Goal: Register for event/course

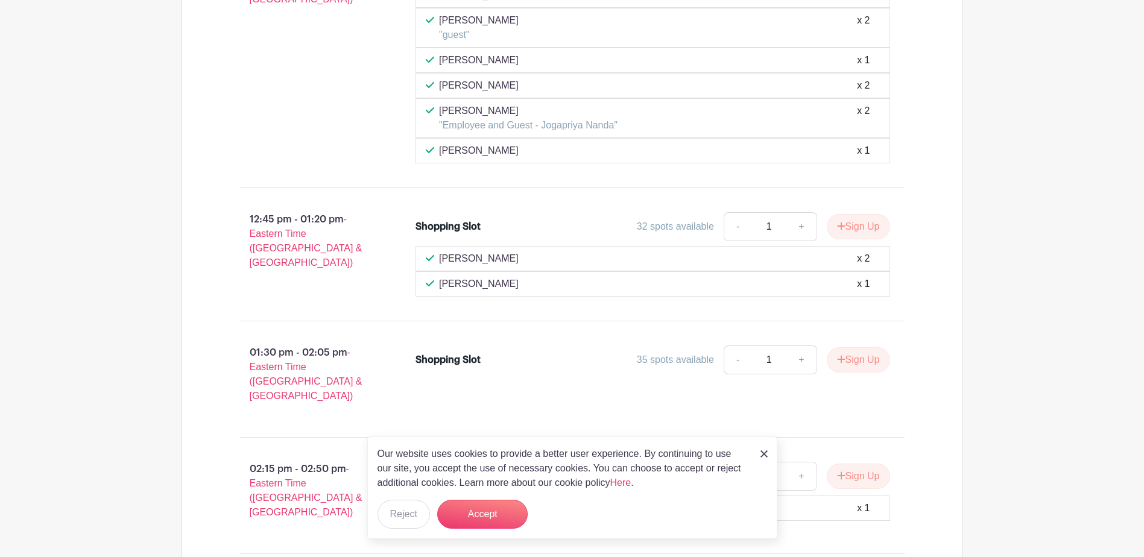
scroll to position [4083, 0]
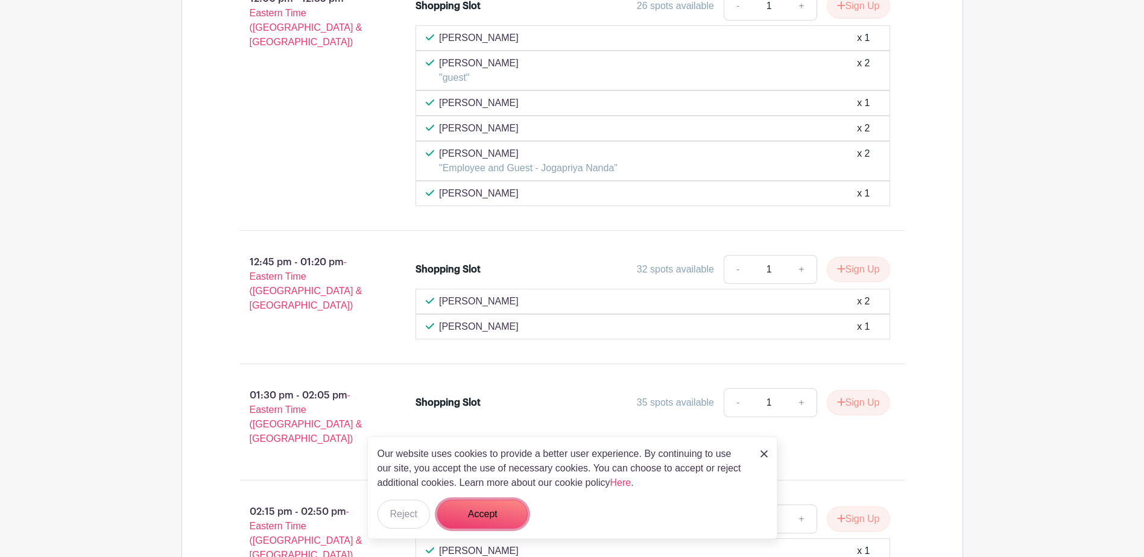
click at [497, 519] on button "Accept" at bounding box center [482, 514] width 90 height 29
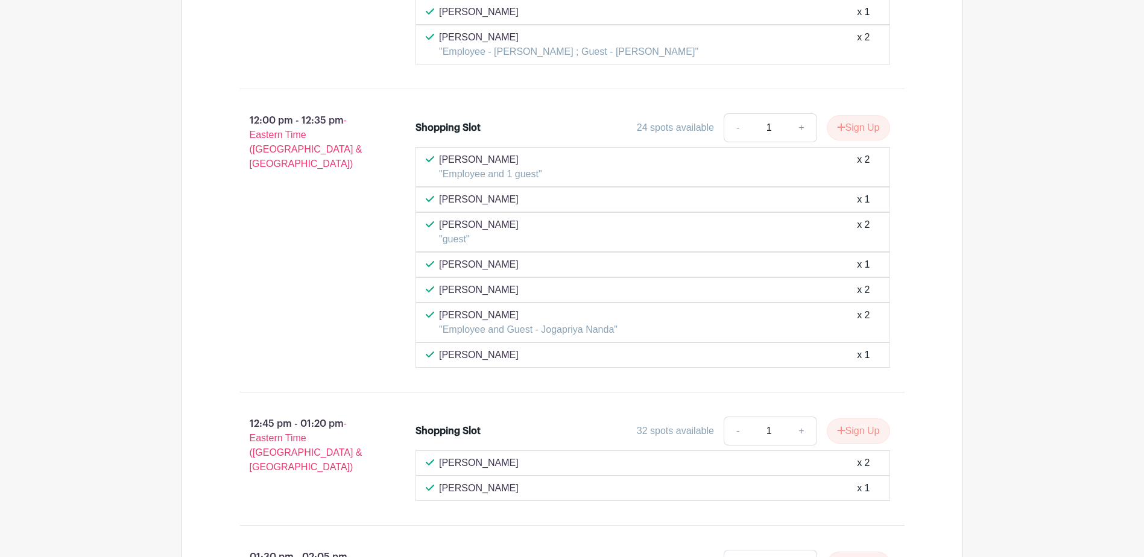
scroll to position [4022, 0]
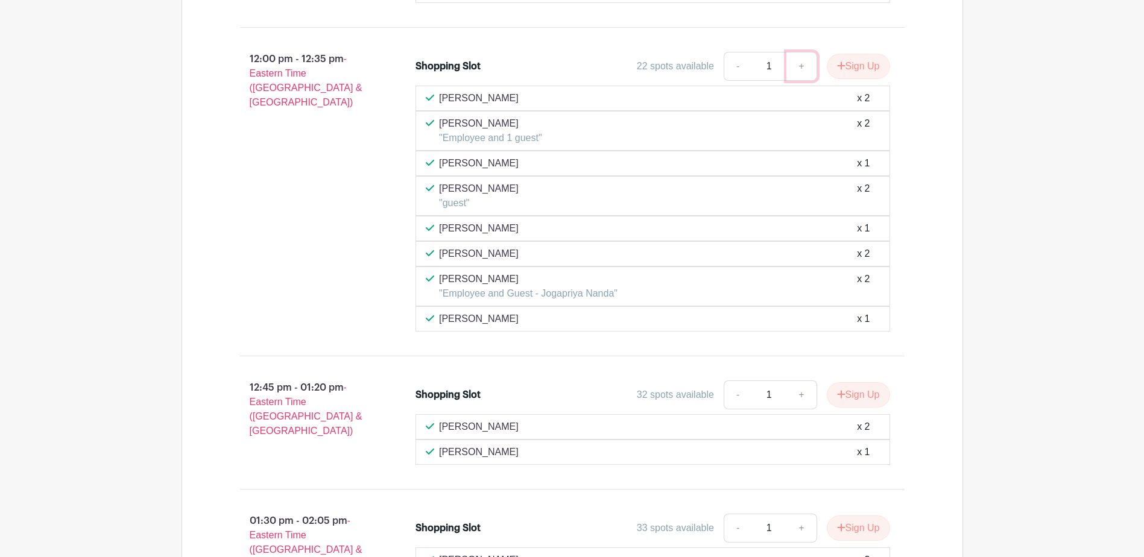
click at [800, 67] on link "+" at bounding box center [802, 66] width 30 height 29
type input "2"
click at [866, 69] on button "Sign Up" at bounding box center [858, 66] width 63 height 25
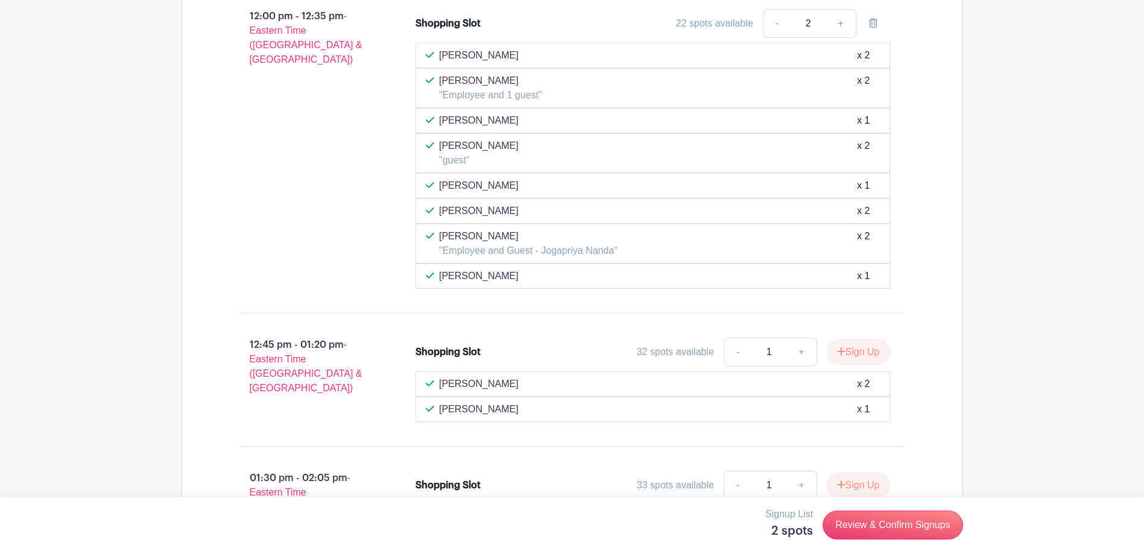
scroll to position [4143, 0]
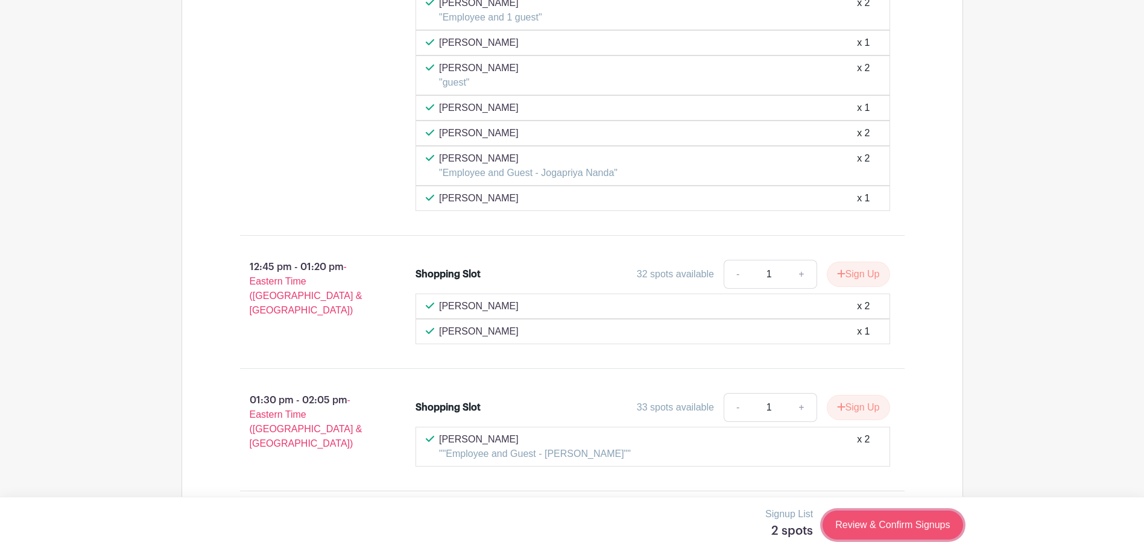
click at [889, 531] on link "Review & Confirm Signups" at bounding box center [893, 525] width 140 height 29
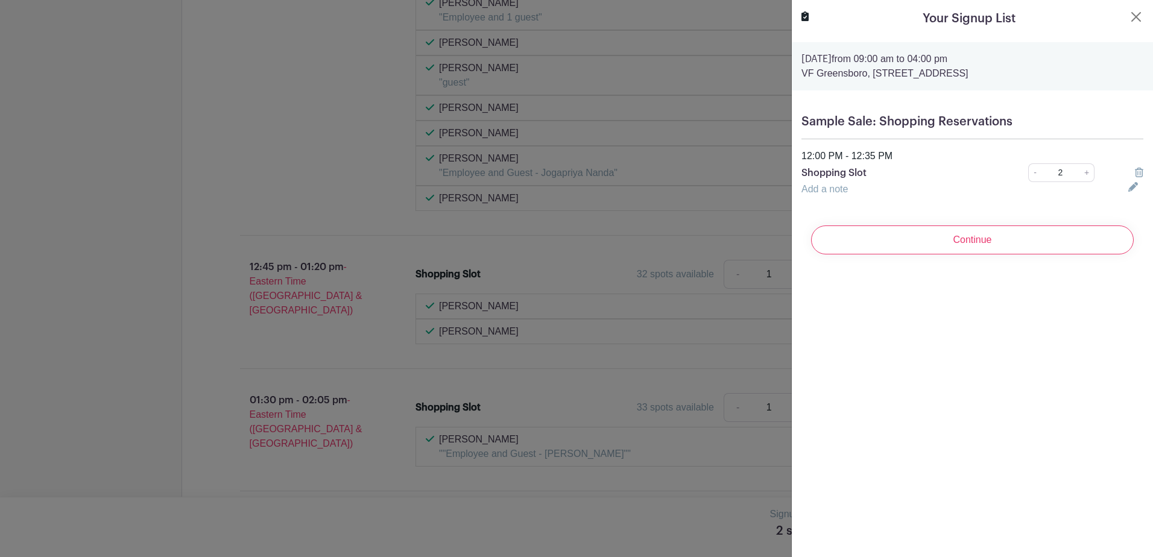
click at [904, 190] on div "Add a note" at bounding box center [957, 189] width 327 height 14
click at [948, 243] on input "Continue" at bounding box center [972, 240] width 323 height 29
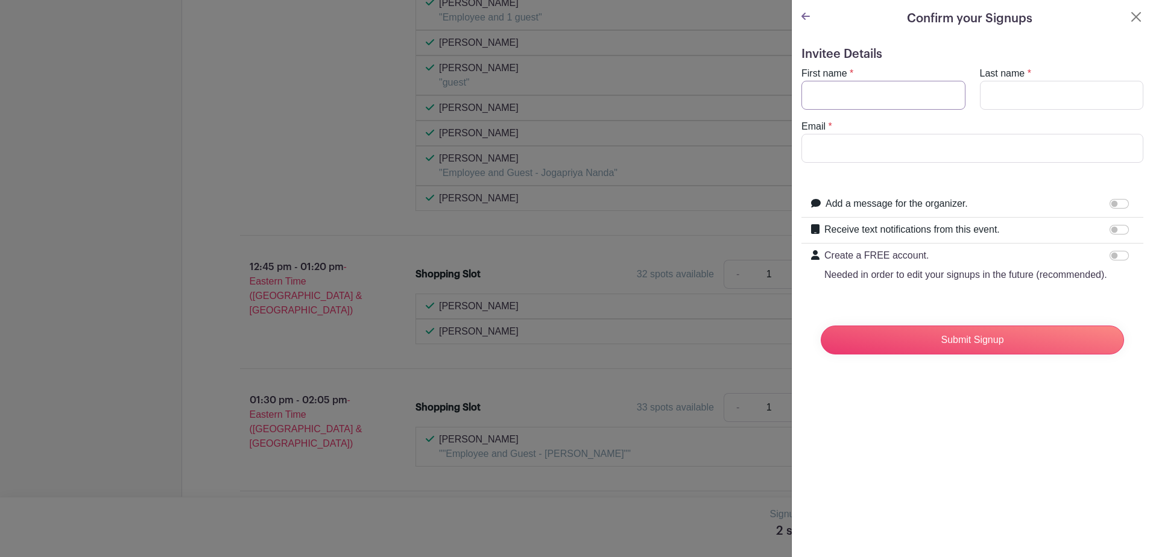
click at [893, 88] on input "First name" at bounding box center [884, 95] width 164 height 29
type input "[PERSON_NAME]"
click at [1019, 151] on input "Email" at bounding box center [973, 148] width 342 height 29
type input "[EMAIL_ADDRESS][DOMAIN_NAME]"
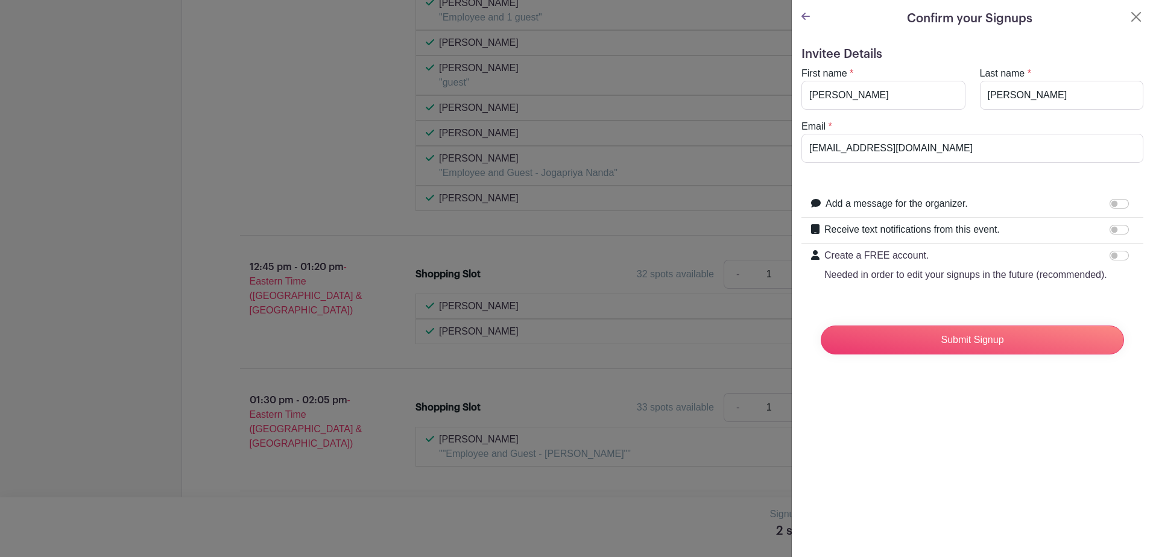
click at [955, 207] on label "Add a message for the organizer." at bounding box center [897, 204] width 142 height 14
click at [1110, 207] on input "Add a message for the organizer." at bounding box center [1119, 204] width 19 height 10
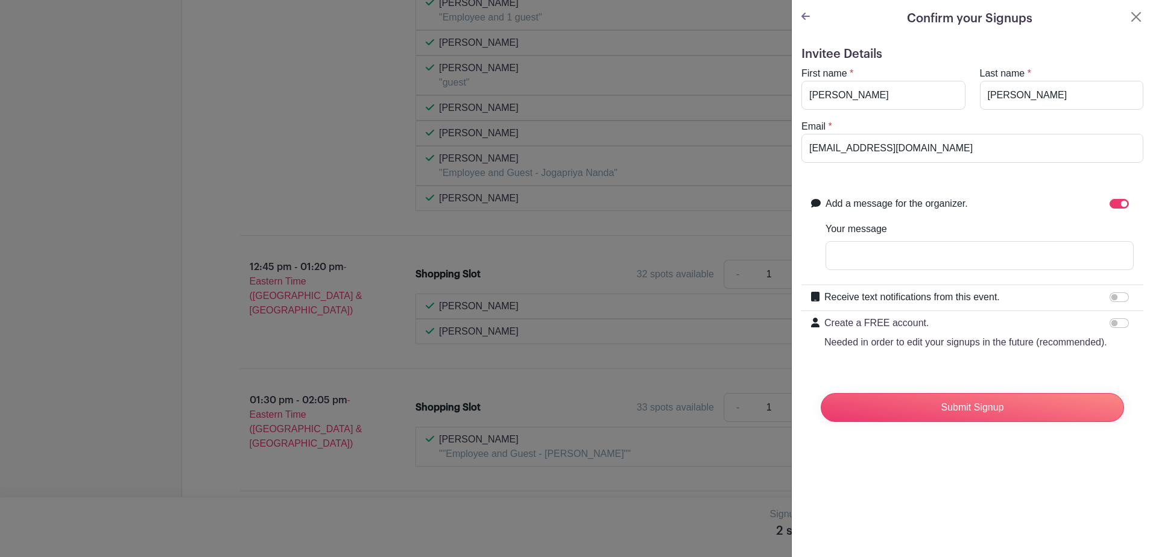
click at [953, 214] on div "Add a message for the organizer. Your message" at bounding box center [980, 238] width 308 height 83
click at [1110, 207] on input "Add a message for the organizer." at bounding box center [1119, 204] width 19 height 10
checkbox input "false"
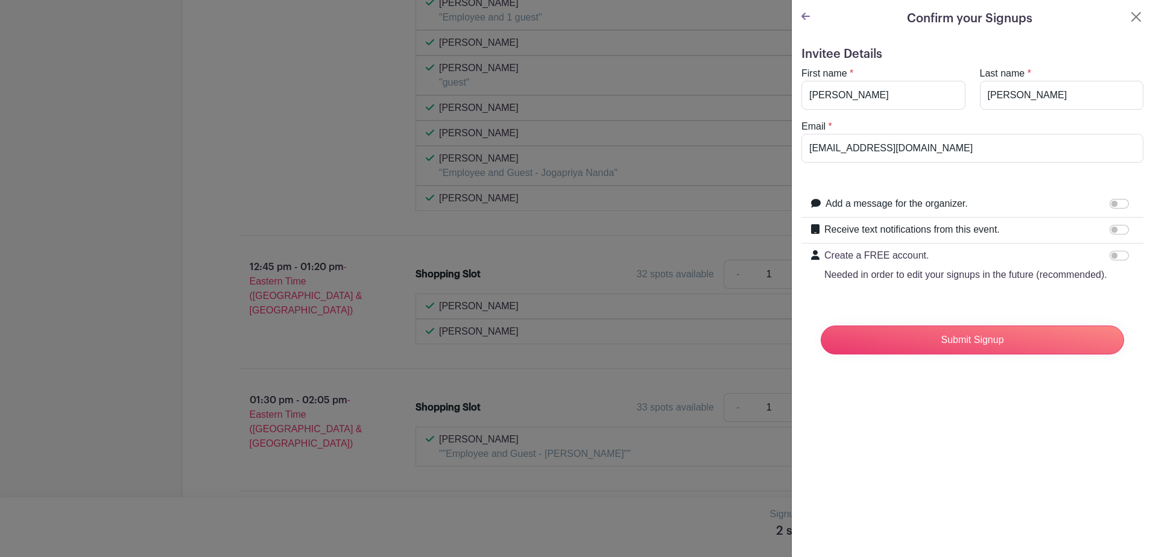
click at [806, 14] on icon at bounding box center [806, 16] width 8 height 10
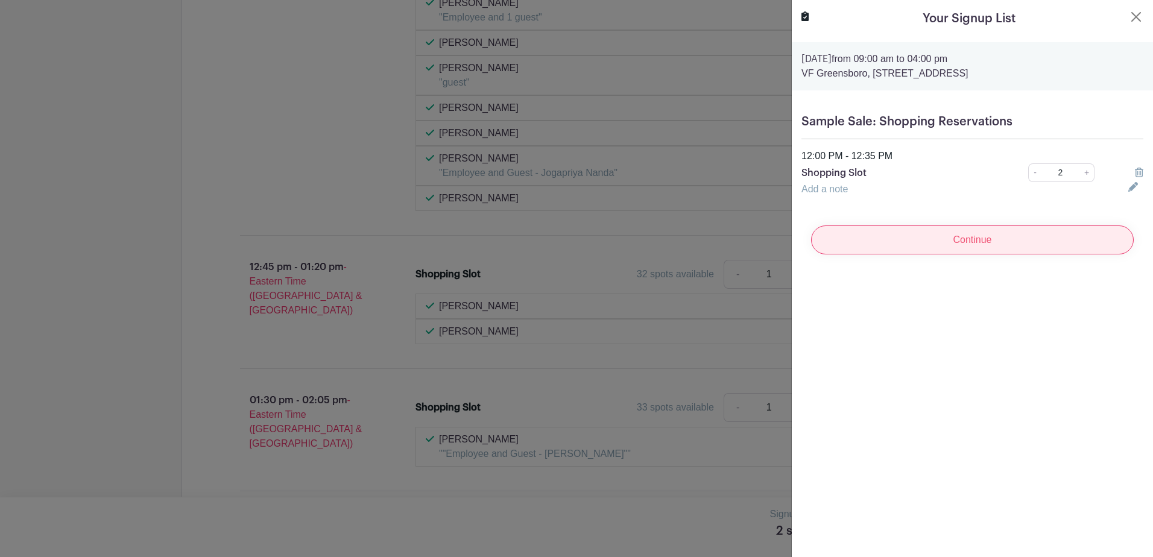
click at [1013, 251] on input "Continue" at bounding box center [972, 240] width 323 height 29
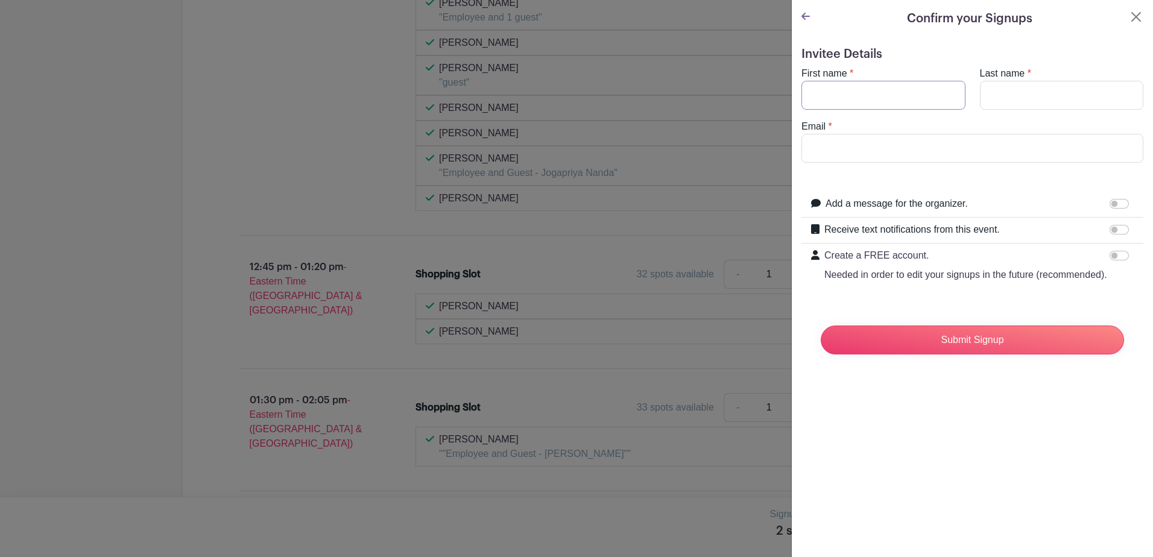
drag, startPoint x: 889, startPoint y: 97, endPoint x: 895, endPoint y: 98, distance: 6.2
click at [889, 97] on input "First name" at bounding box center [884, 95] width 164 height 29
type input "[PERSON_NAME]"
click at [892, 141] on input "Email" at bounding box center [973, 148] width 342 height 29
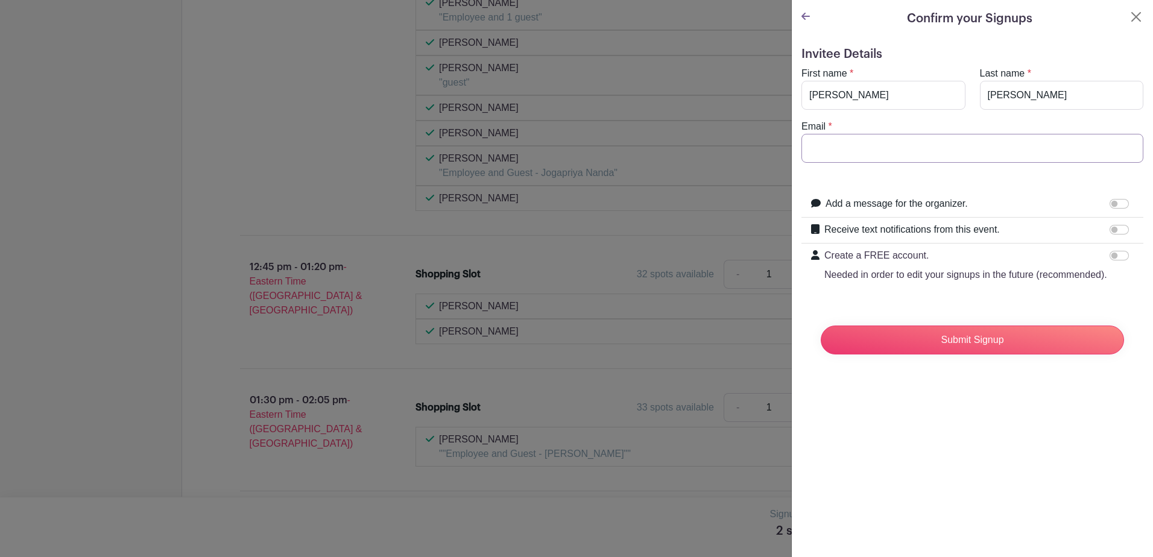
type input "[EMAIL_ADDRESS][DOMAIN_NAME]"
click at [975, 351] on input "Submit Signup" at bounding box center [972, 340] width 303 height 29
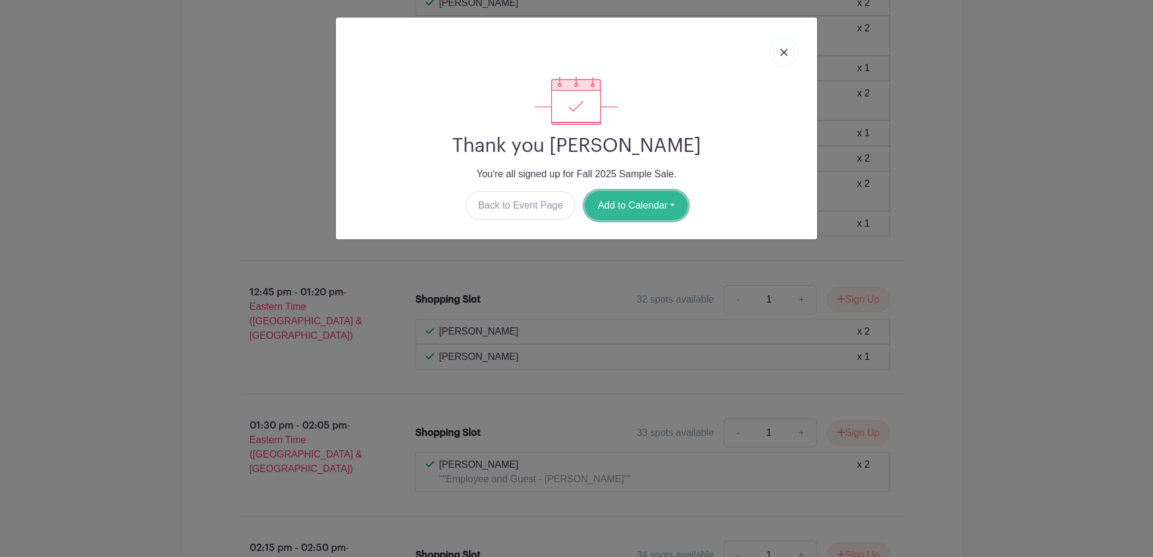
click at [659, 212] on button "Add to Calendar" at bounding box center [636, 205] width 103 height 29
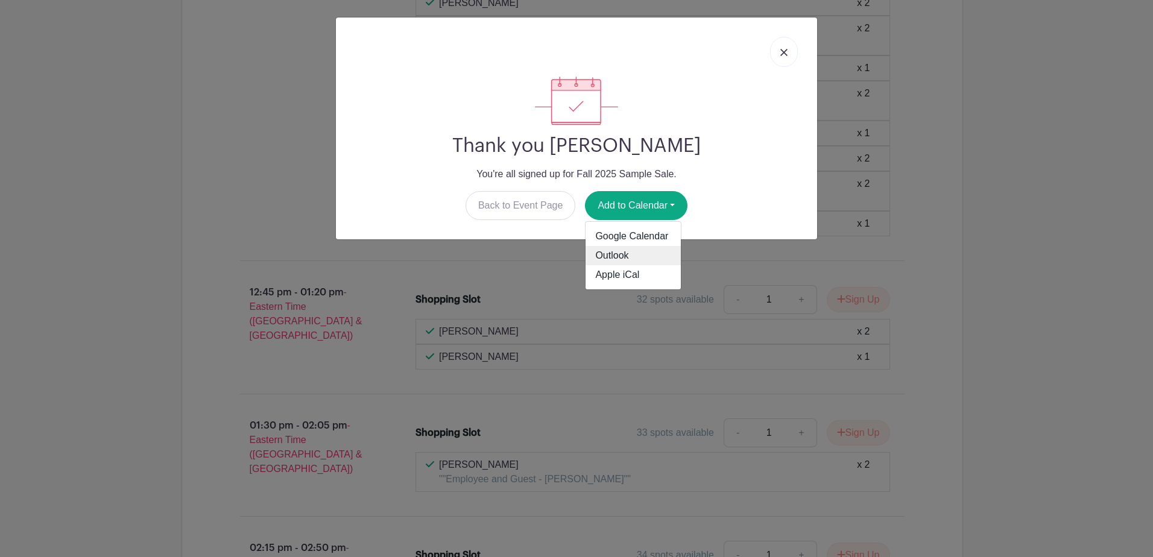
click at [648, 258] on link "Outlook" at bounding box center [633, 255] width 95 height 19
click at [782, 49] on img at bounding box center [784, 52] width 7 height 7
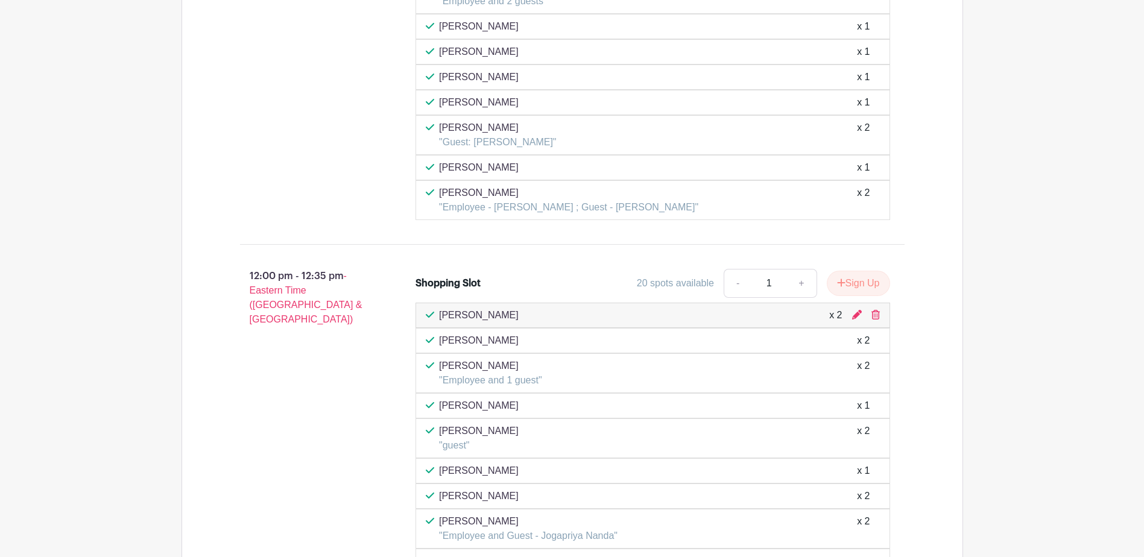
scroll to position [3781, 0]
